Goal: Task Accomplishment & Management: Complete application form

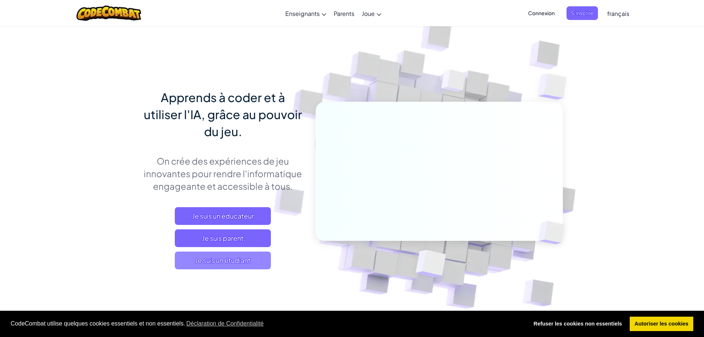
click at [210, 259] on span "Je suis un étudiant" at bounding box center [223, 260] width 96 height 18
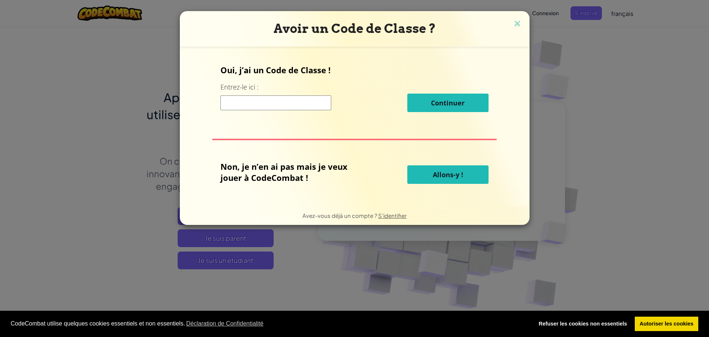
click at [282, 102] on input at bounding box center [276, 102] width 111 height 15
type input "Type True Fire"
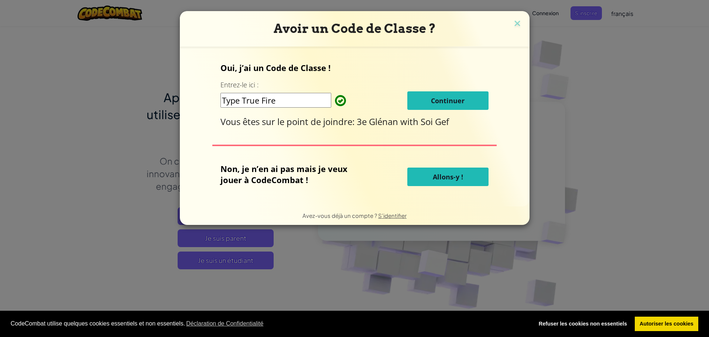
click at [439, 105] on span "Continuer" at bounding box center [448, 100] width 34 height 9
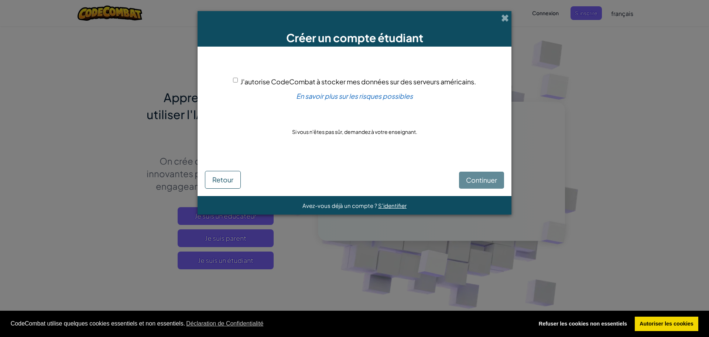
click at [233, 80] on input "J'autorise CodeCombat à stocker mes données sur des serveurs américains." at bounding box center [235, 80] width 5 height 5
checkbox input "true"
click at [468, 179] on span "Continuer" at bounding box center [481, 179] width 31 height 8
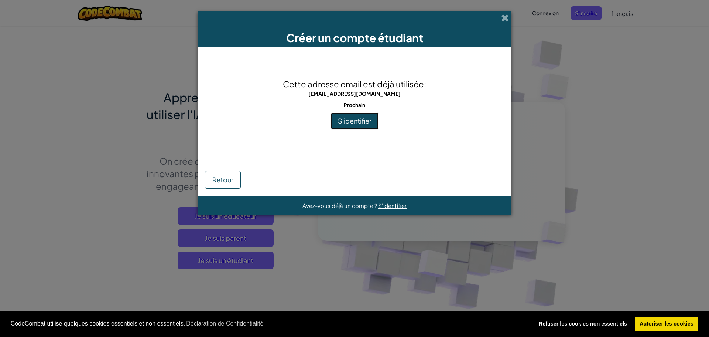
click at [368, 122] on span "S'identifier" at bounding box center [355, 120] width 34 height 8
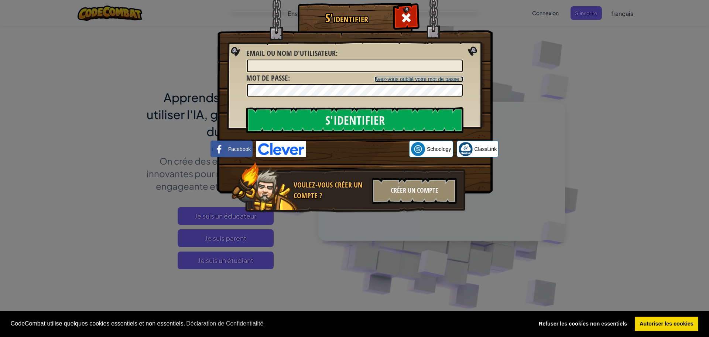
click at [423, 78] on link "Avez-vous oublié votre mot de passe ?" at bounding box center [419, 79] width 89 height 6
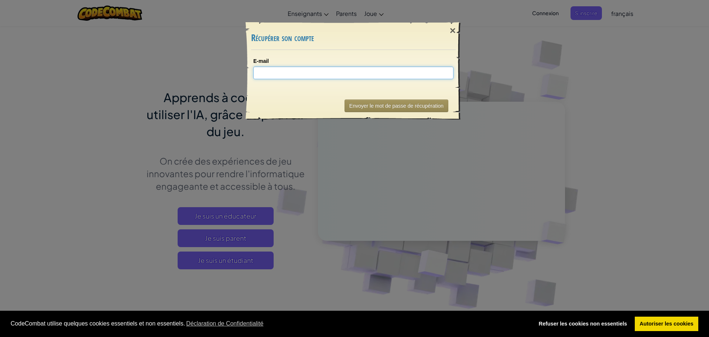
type input "g"
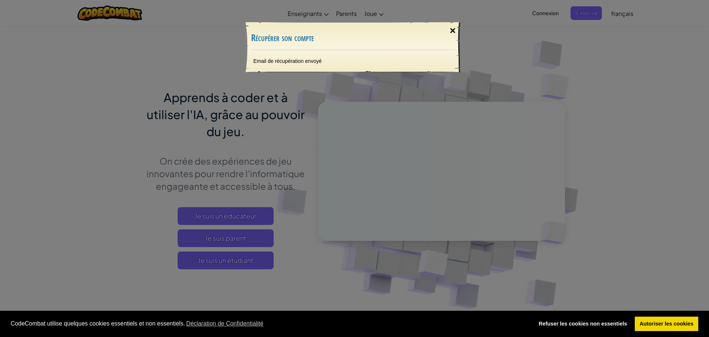
click at [454, 27] on div "×" at bounding box center [452, 30] width 17 height 21
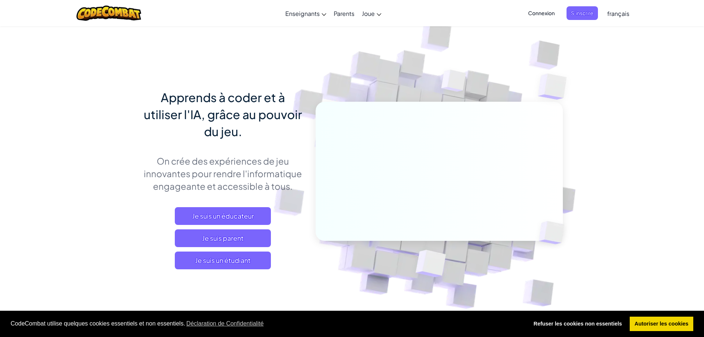
click at [535, 10] on span "Connexion" at bounding box center [541, 13] width 35 height 14
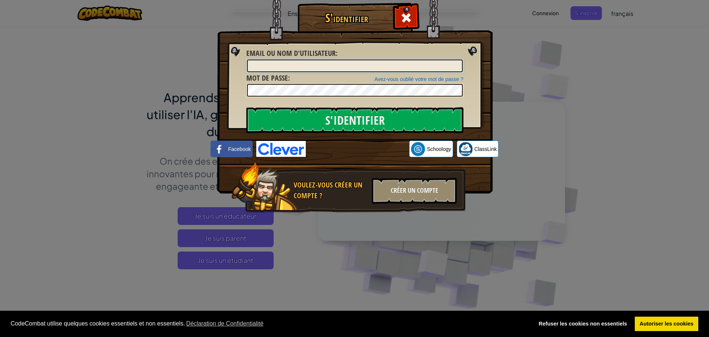
click at [325, 70] on input "Email ou nom d'utilisateur :" at bounding box center [355, 65] width 216 height 13
type input "[EMAIL_ADDRESS][DOMAIN_NAME]"
click at [246, 107] on input "S'identifier" at bounding box center [354, 120] width 217 height 26
